Goal: Information Seeking & Learning: Learn about a topic

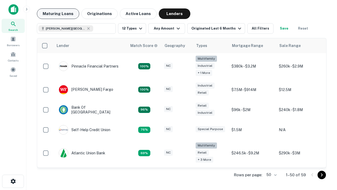
click at [58, 14] on button "Maturing Loans" at bounding box center [58, 13] width 42 height 11
